Goal: Task Accomplishment & Management: Complete application form

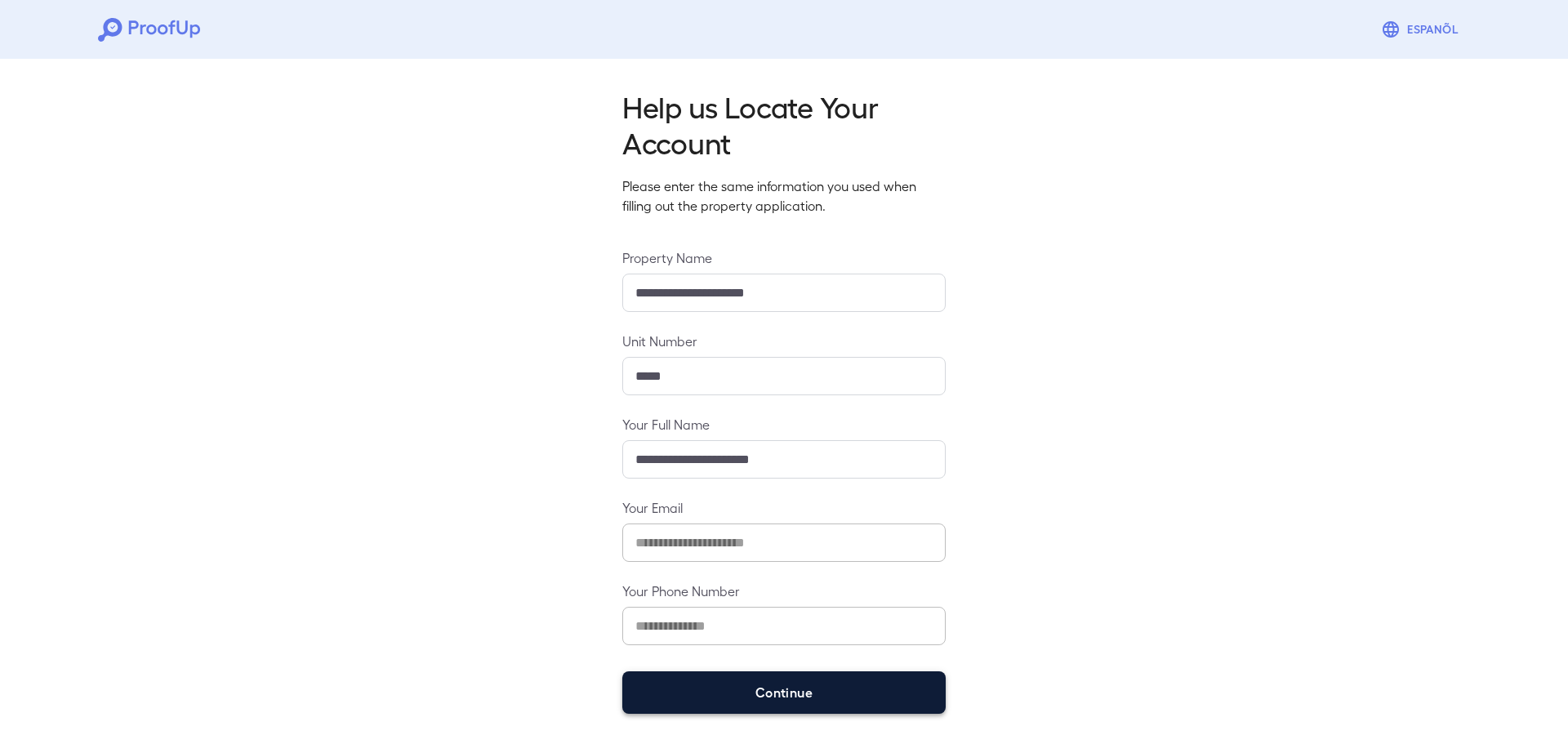
click at [778, 679] on button "Continue" at bounding box center [784, 692] width 323 height 42
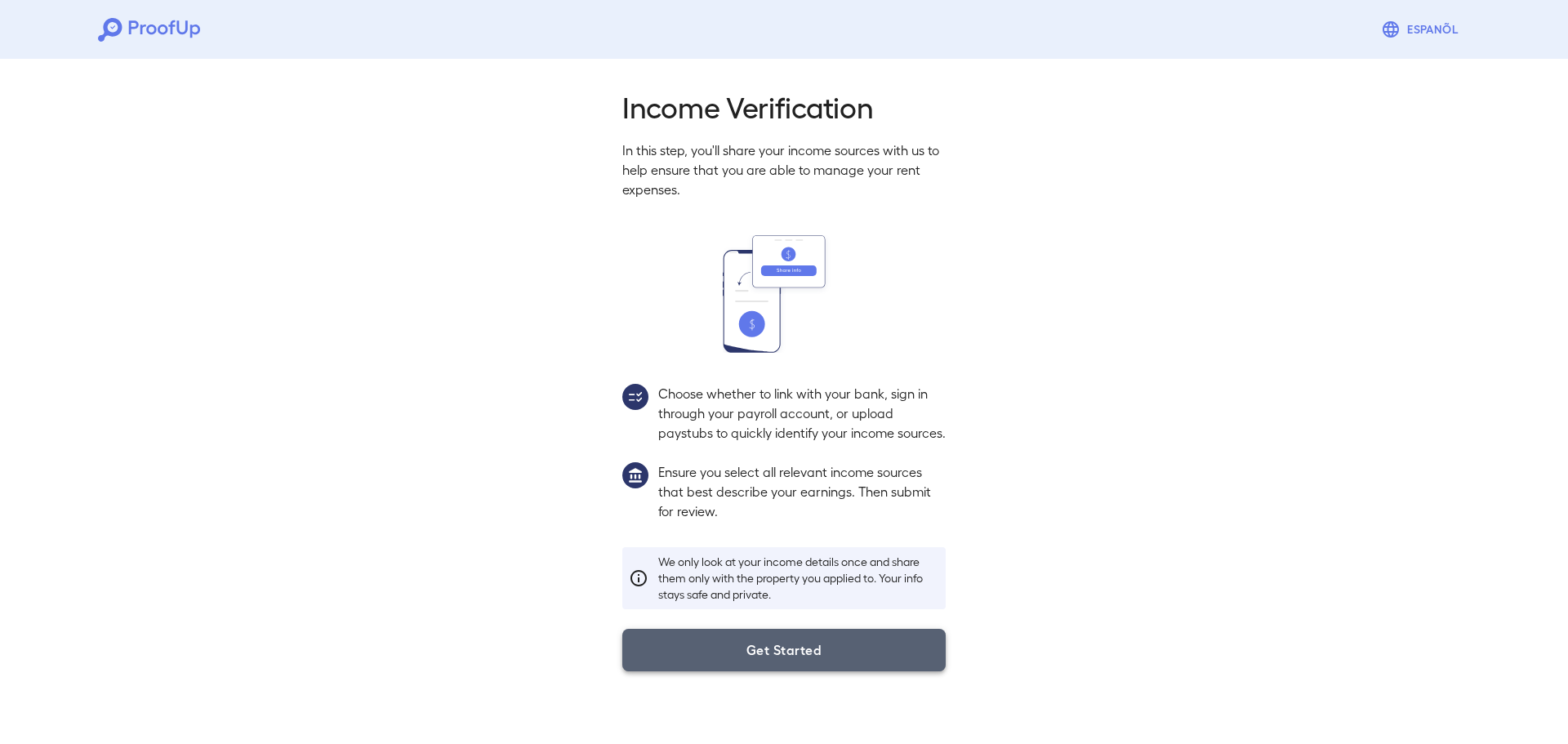
click at [835, 671] on button "Get Started" at bounding box center [784, 650] width 323 height 42
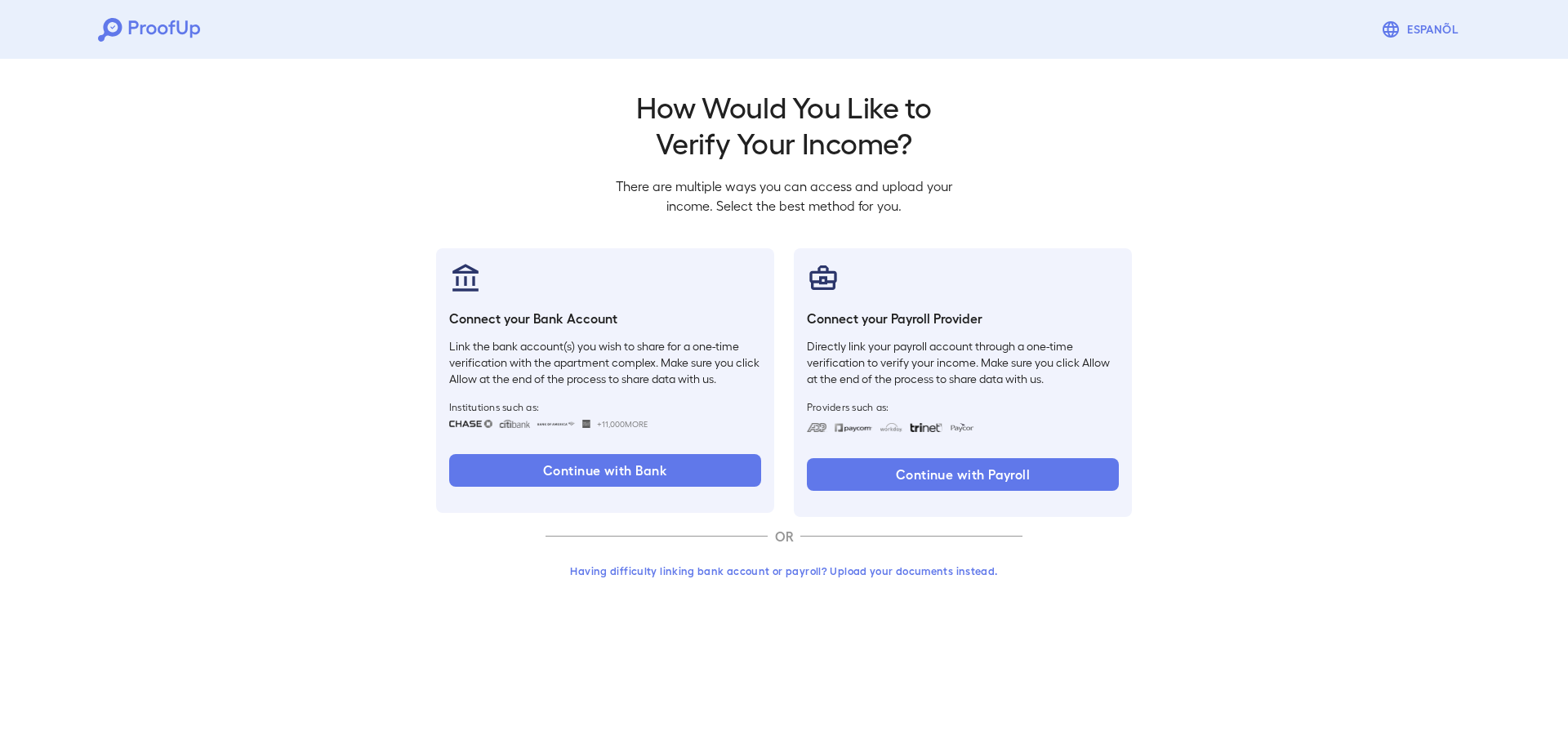
click at [676, 552] on div "OR" at bounding box center [784, 537] width 477 height 39
click at [669, 579] on button "Having difficulty linking bank account or payroll? Upload your documents instea…" at bounding box center [784, 571] width 477 height 29
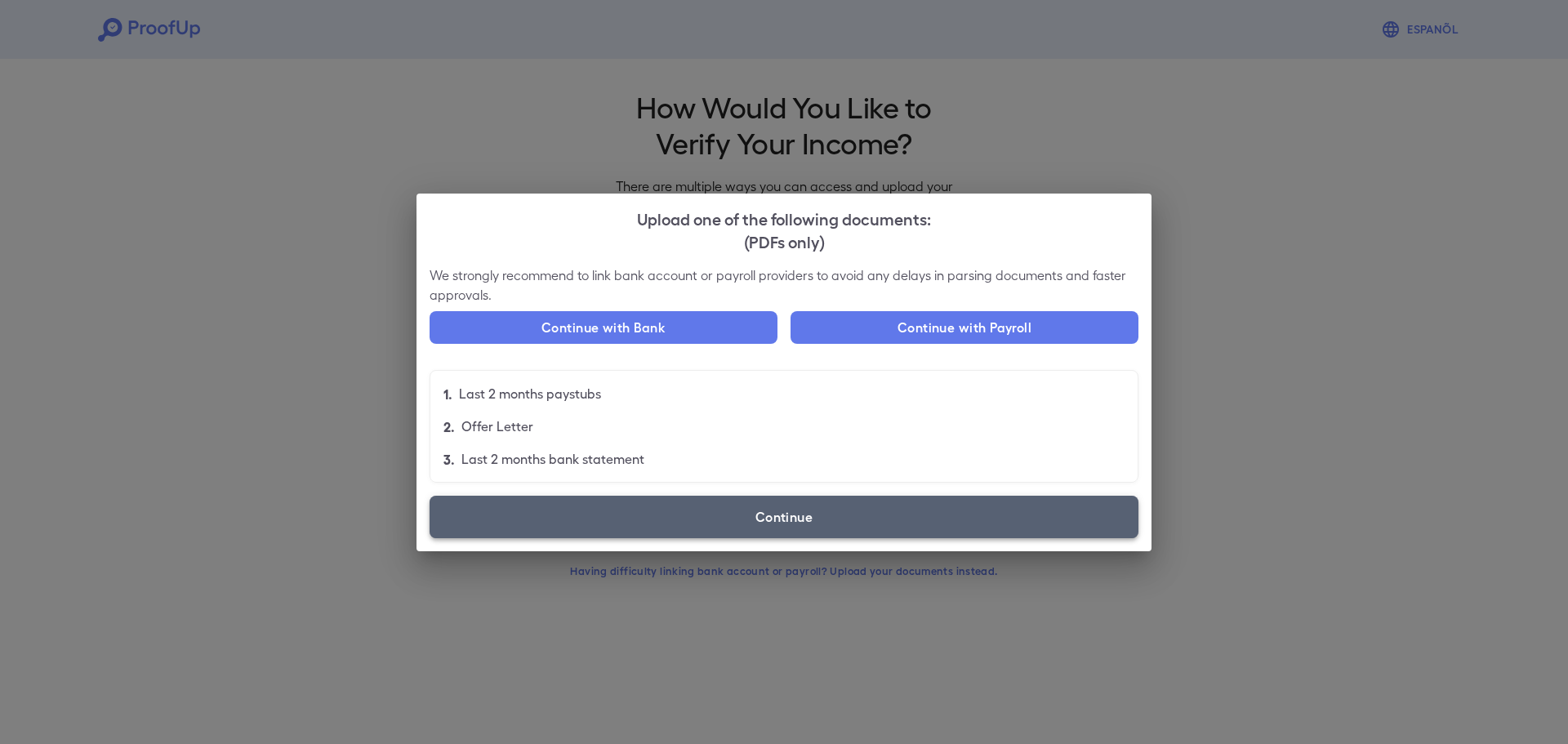
click at [783, 504] on label "Continue" at bounding box center [784, 516] width 709 height 42
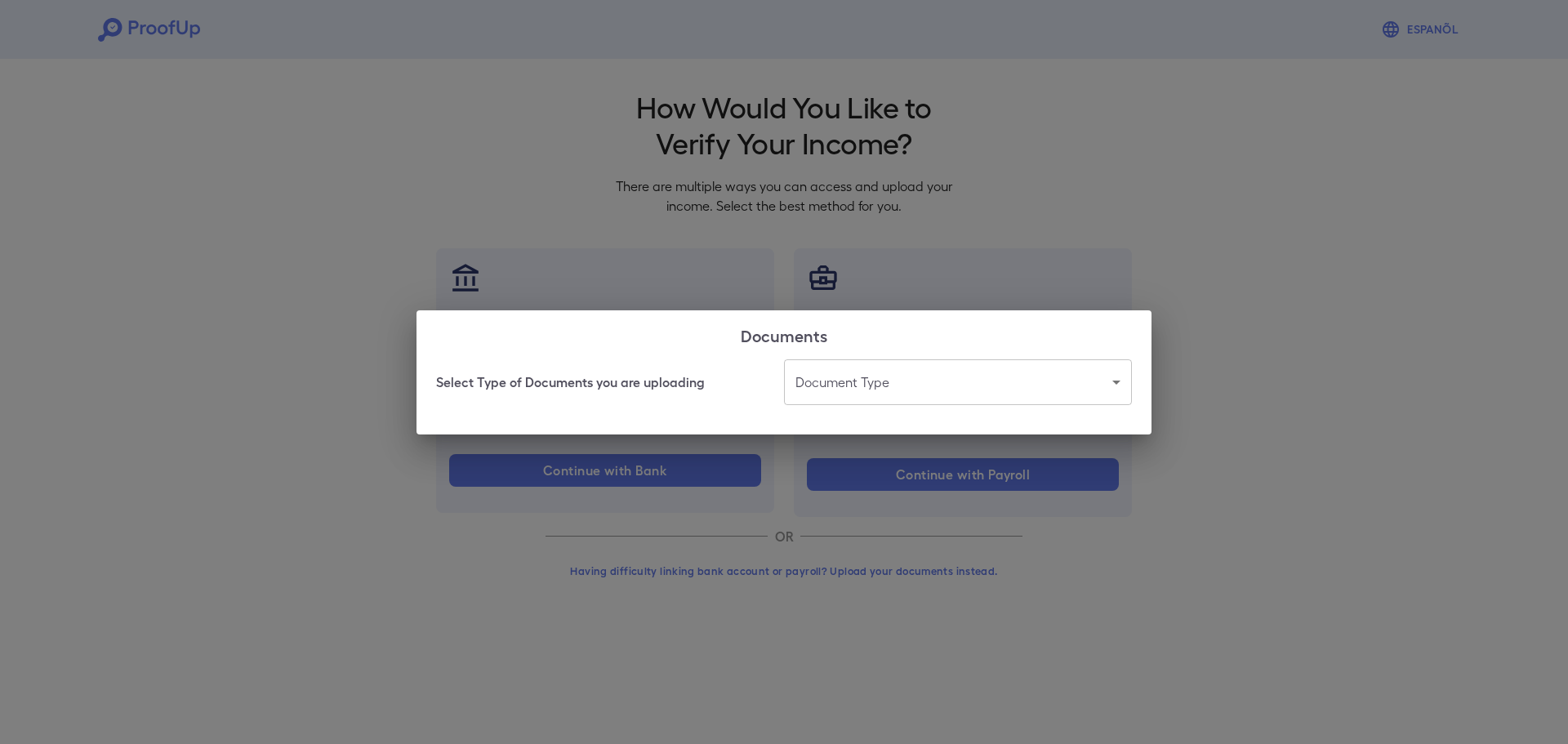
click at [926, 396] on body "Espanõl Go back How Would You Like to Verify Your Income? There are multiple wa…" at bounding box center [784, 312] width 1568 height 624
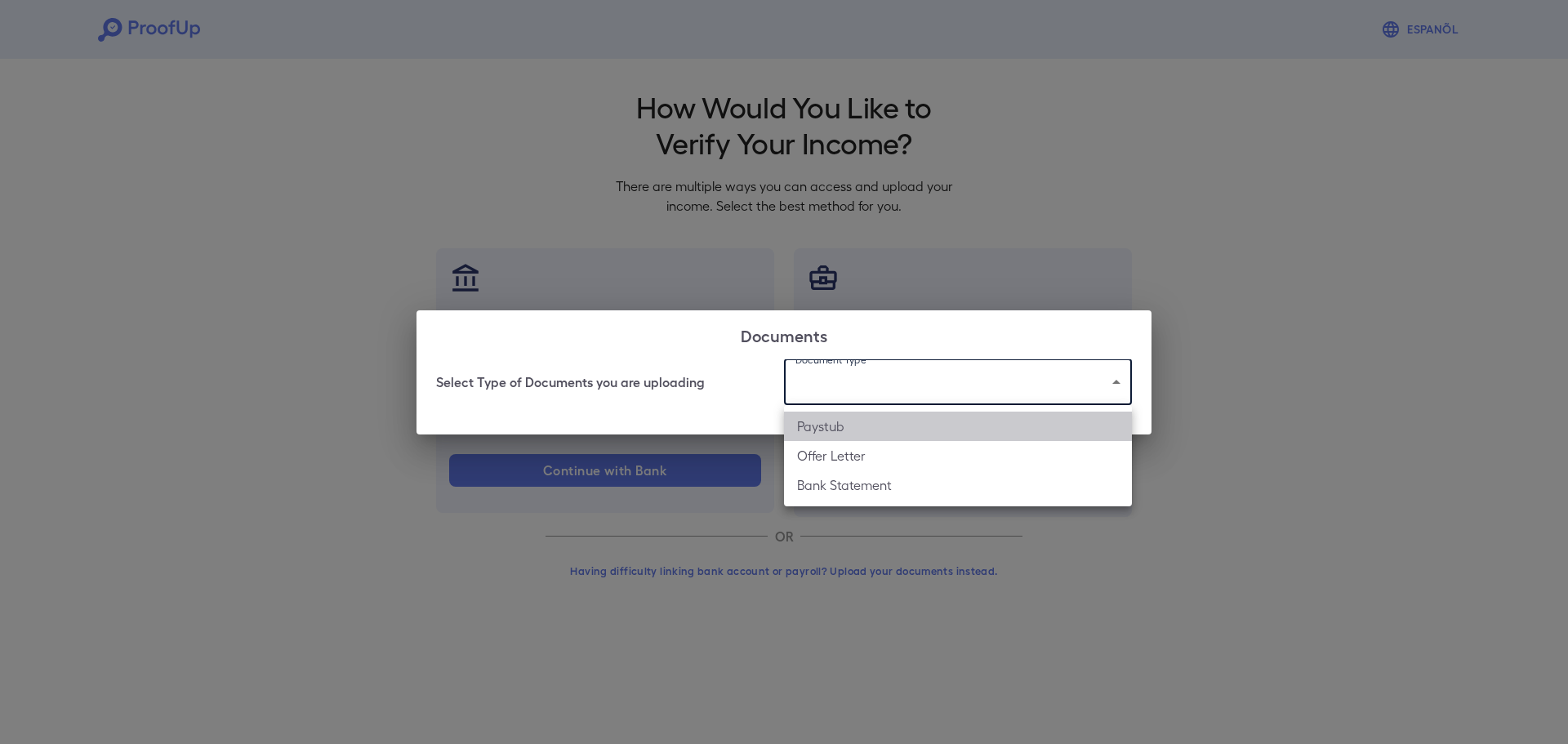
click at [879, 427] on li "Paystub" at bounding box center [958, 426] width 348 height 29
type input "*******"
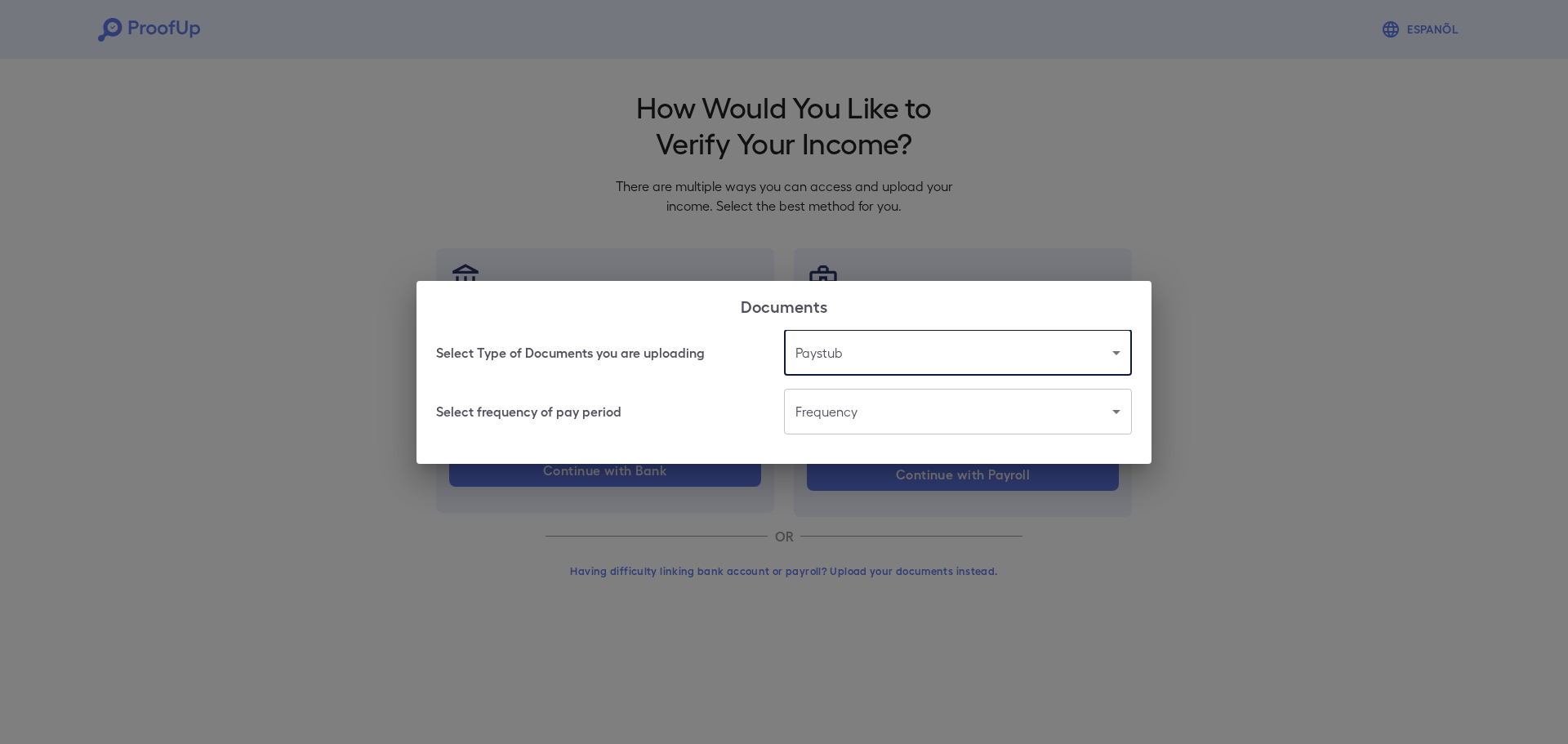
click at [895, 409] on body "Espanõl Go back How Would You Like to Verify Your Income? There are multiple wa…" at bounding box center [784, 312] width 1568 height 624
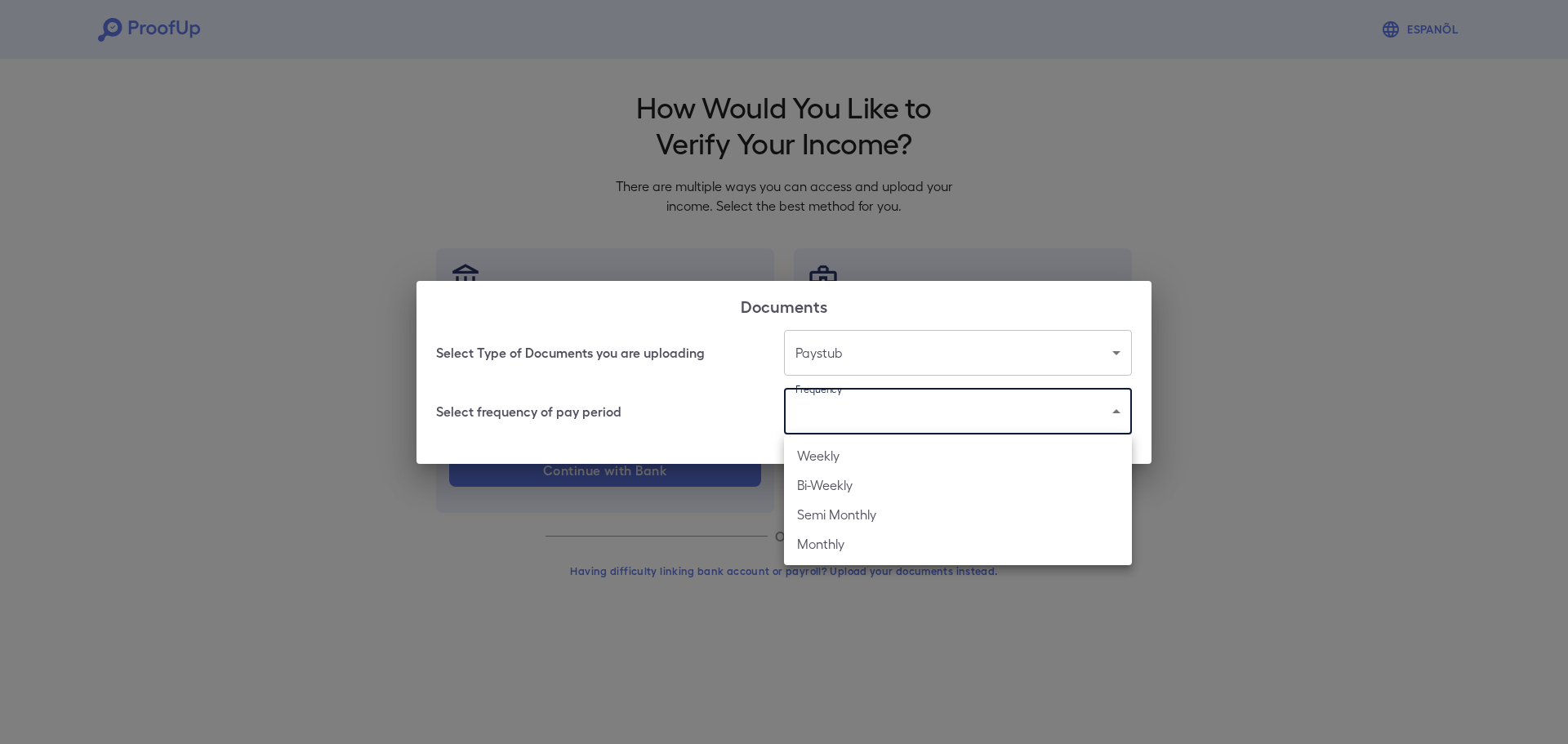
click at [860, 479] on li "Bi-Weekly" at bounding box center [958, 485] width 348 height 29
type input "*********"
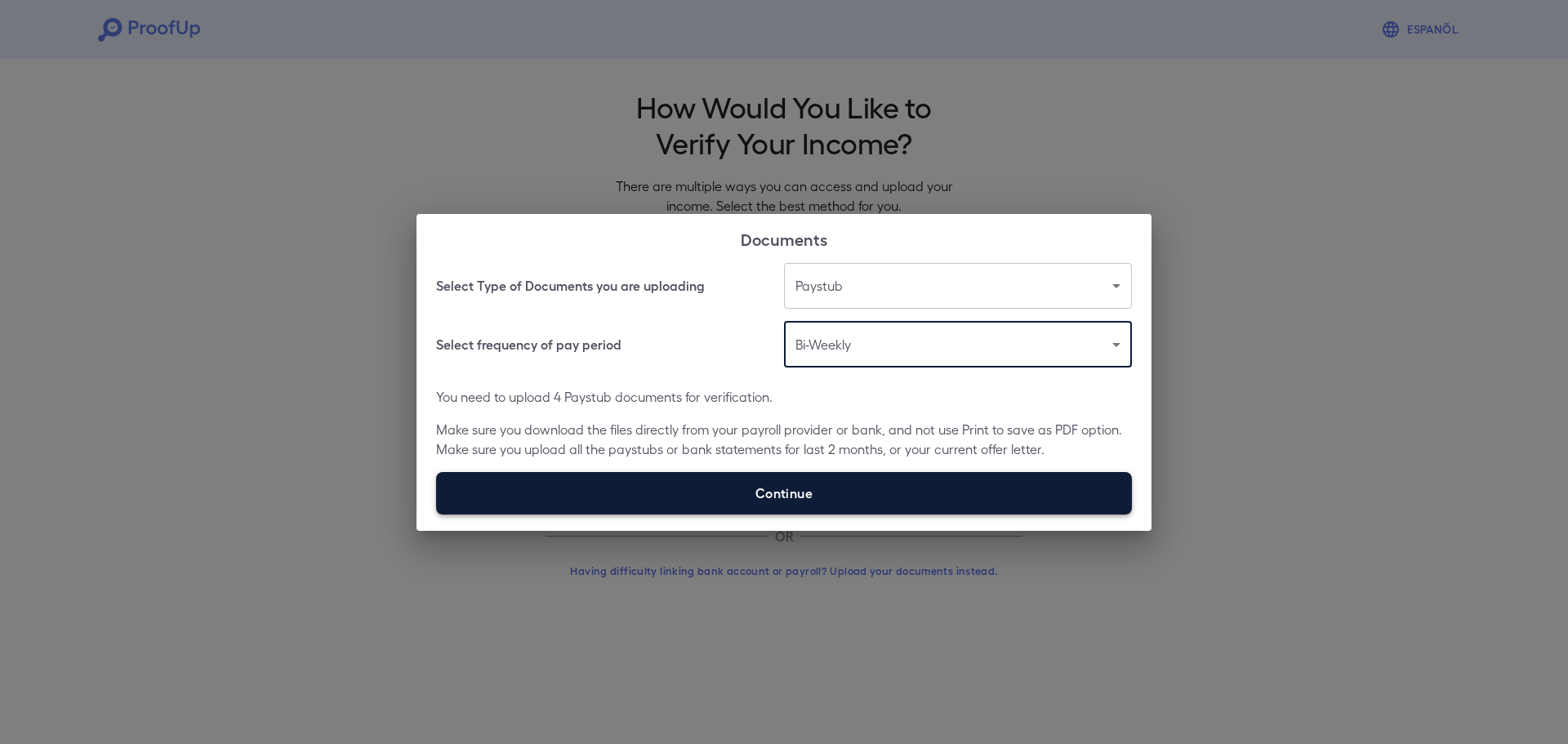
click at [769, 497] on label "Continue" at bounding box center [783, 493] width 695 height 42
click at [437, 514] on input "Continue" at bounding box center [436, 514] width 1 height 1
type input "**********"
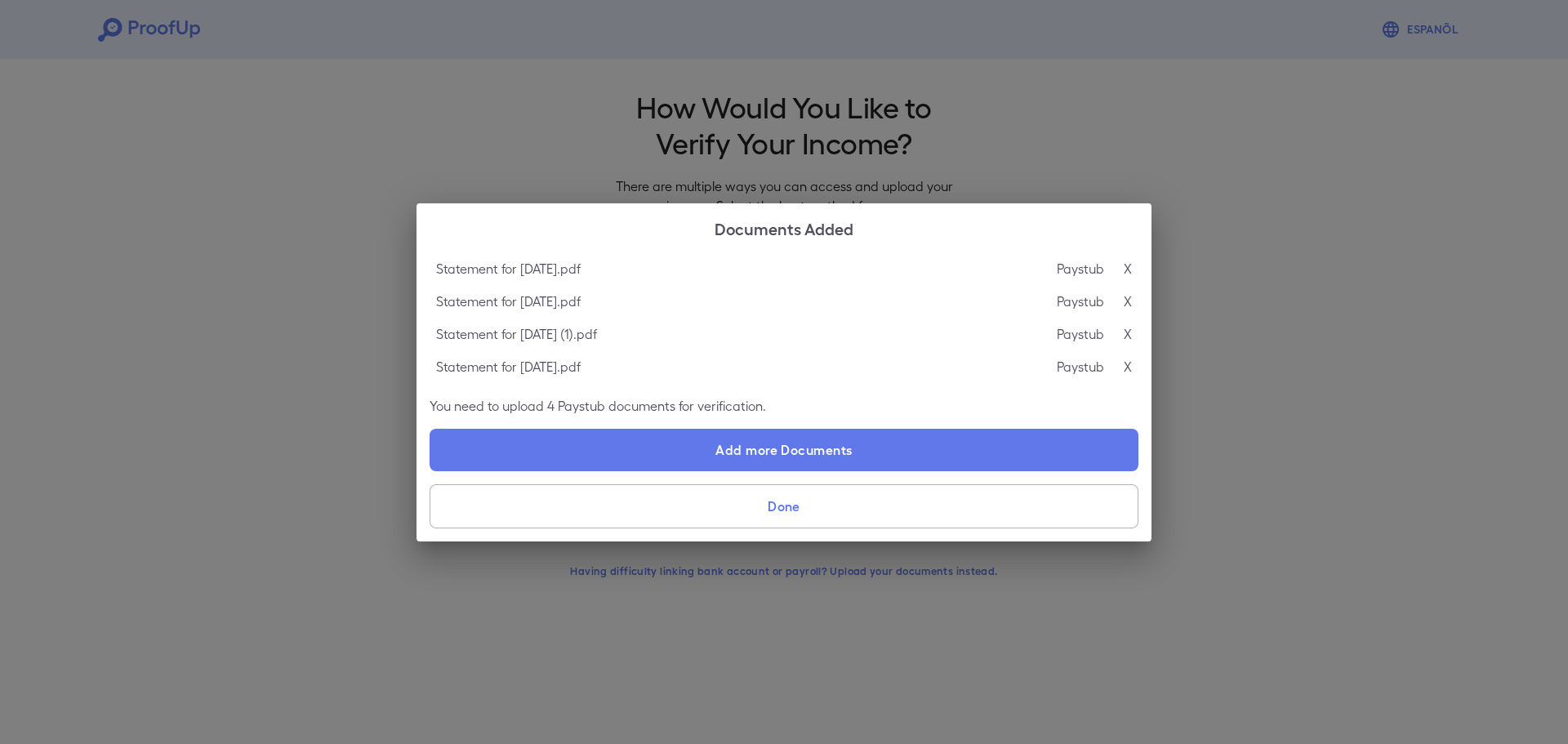
click at [687, 515] on button "Done" at bounding box center [784, 506] width 709 height 44
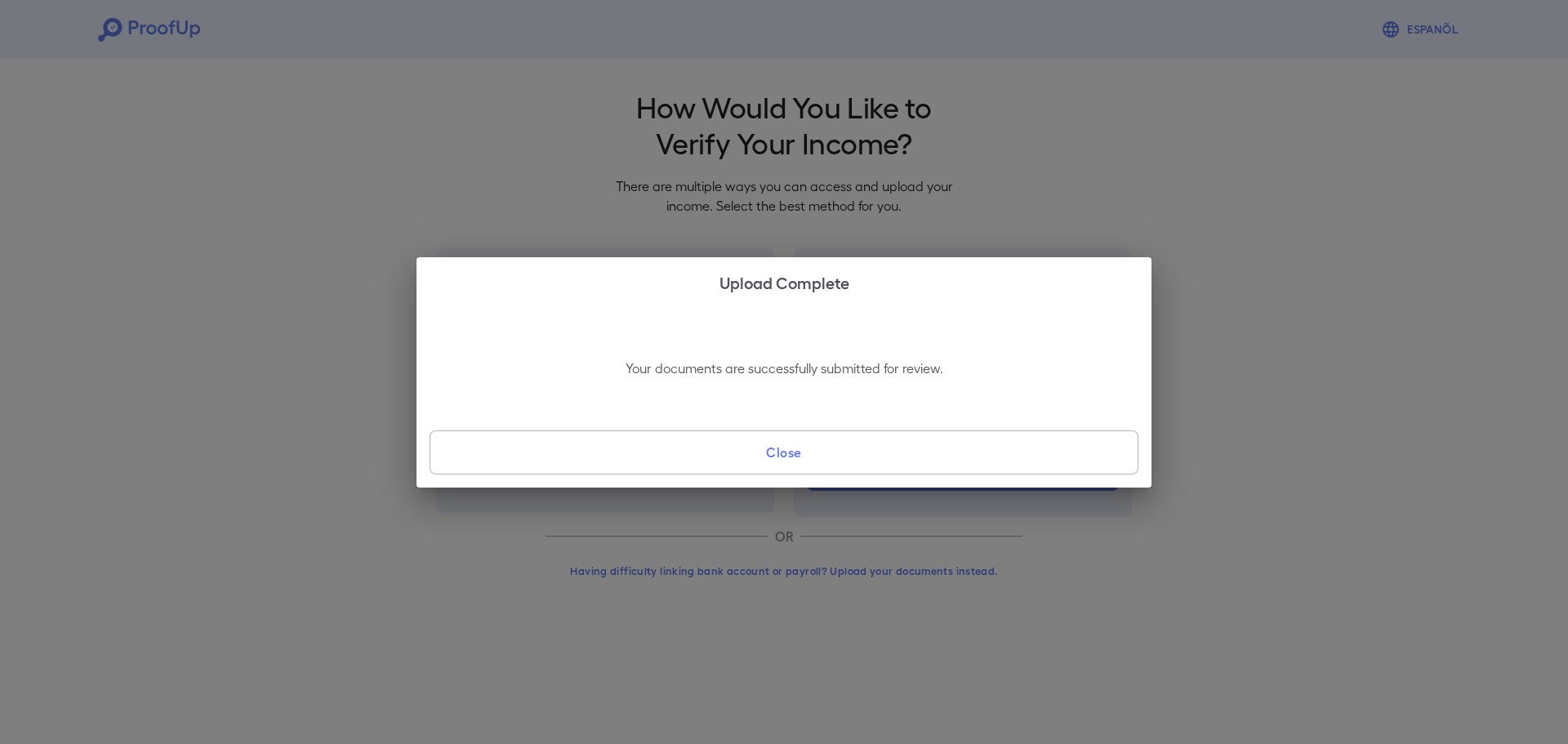
click at [754, 457] on button "Close" at bounding box center [784, 452] width 709 height 44
